Goal: Information Seeking & Learning: Compare options

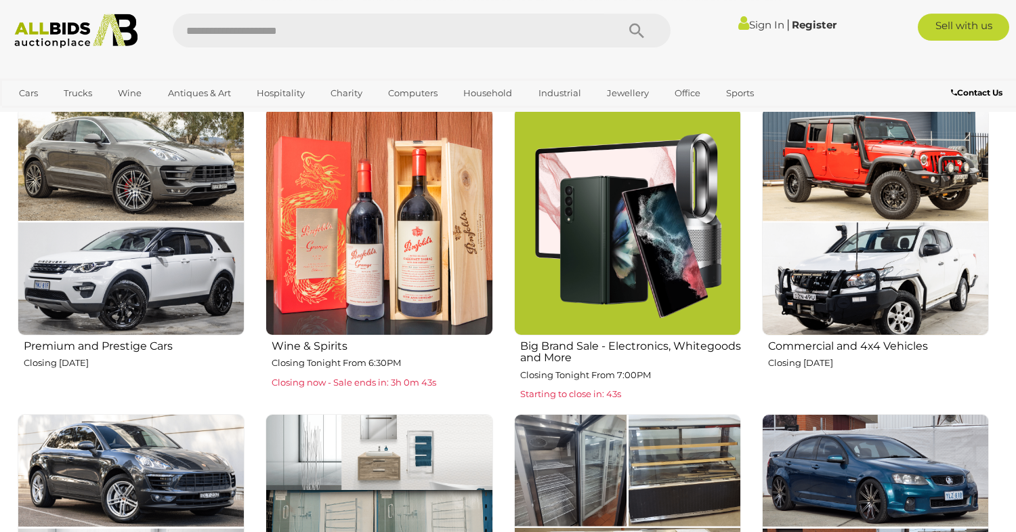
scroll to position [250, 0]
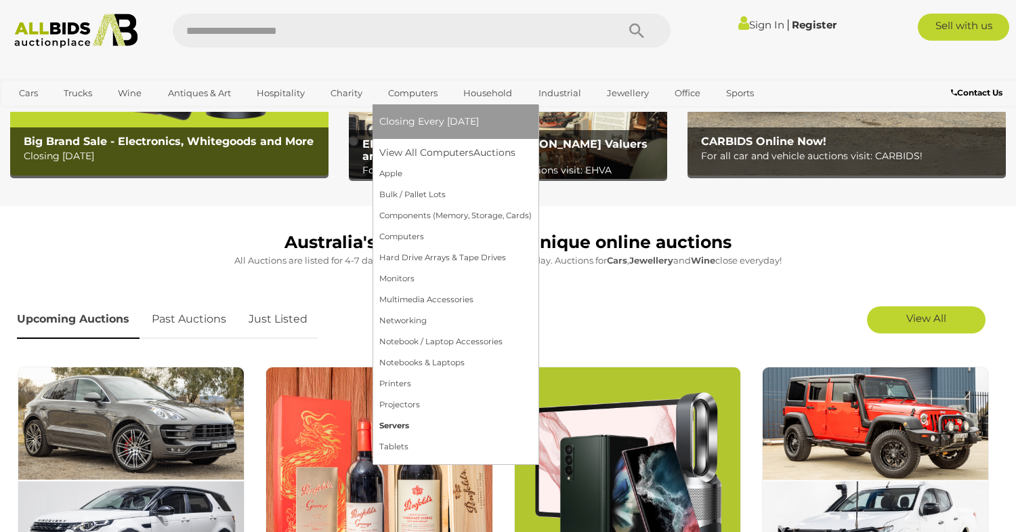
click at [400, 421] on link "Servers" at bounding box center [455, 425] width 152 height 21
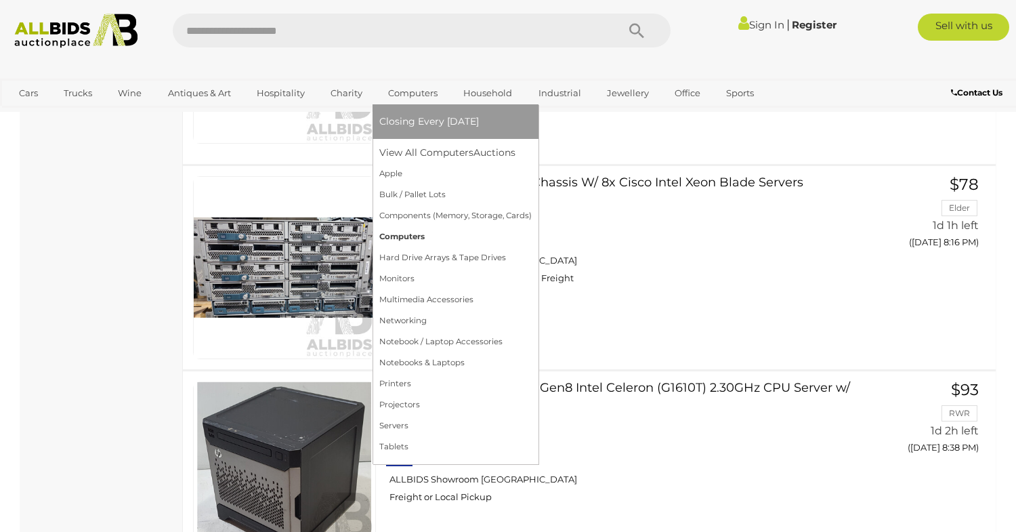
scroll to position [750, 0]
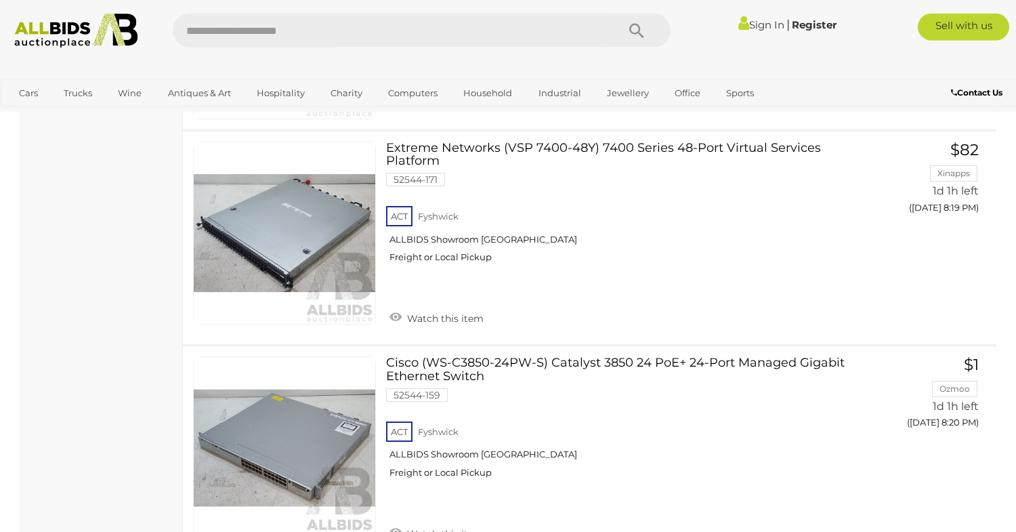
scroll to position [5832, 0]
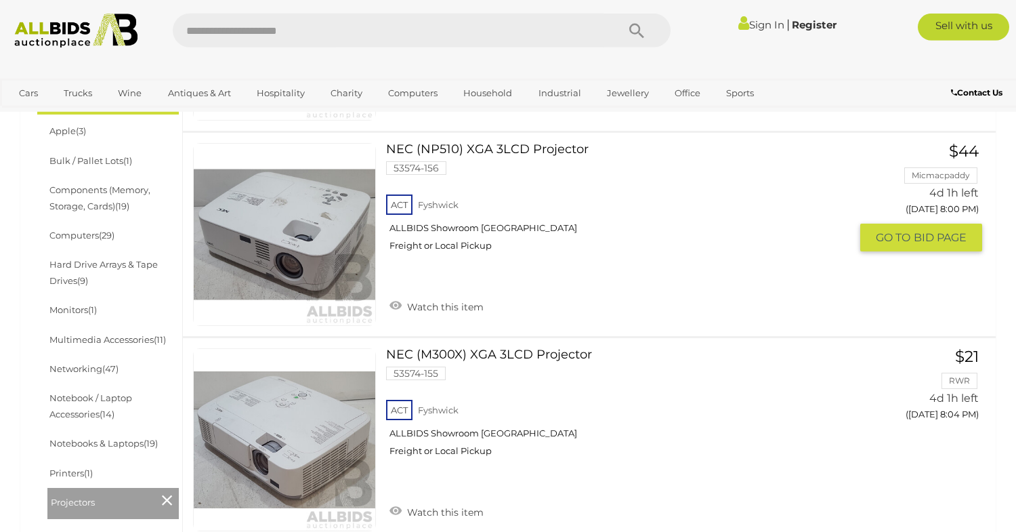
scroll to position [417, 0]
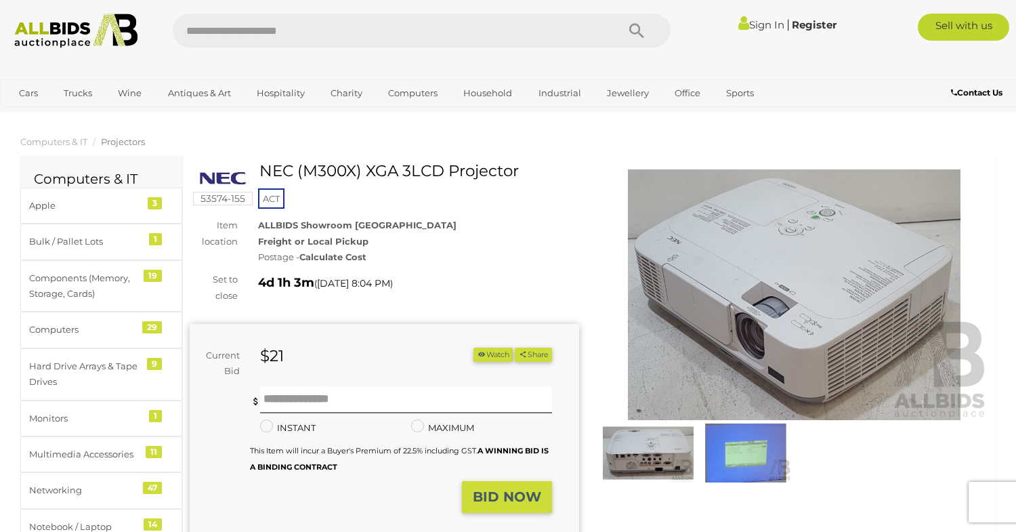
scroll to position [417, 0]
